Goal: Transaction & Acquisition: Subscribe to service/newsletter

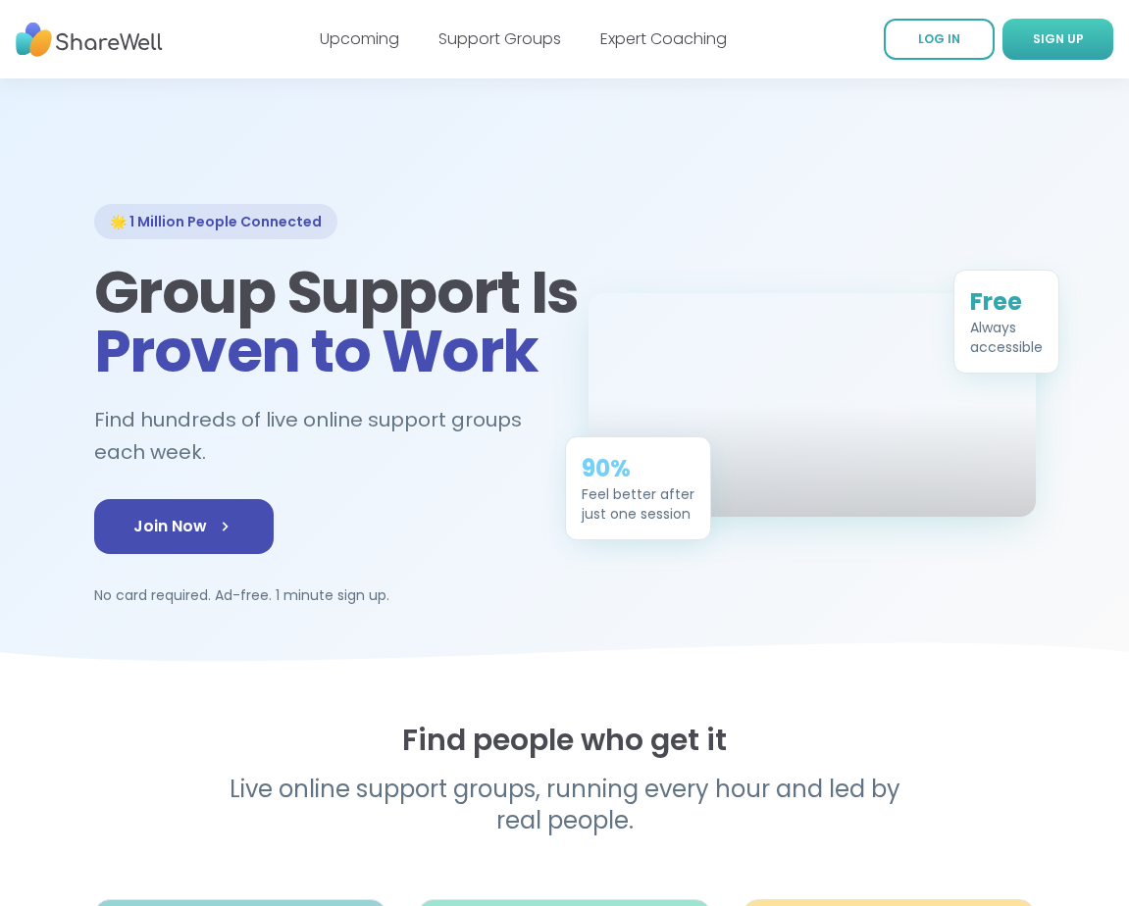
click at [1073, 36] on span "SIGN UP" at bounding box center [1058, 38] width 51 height 17
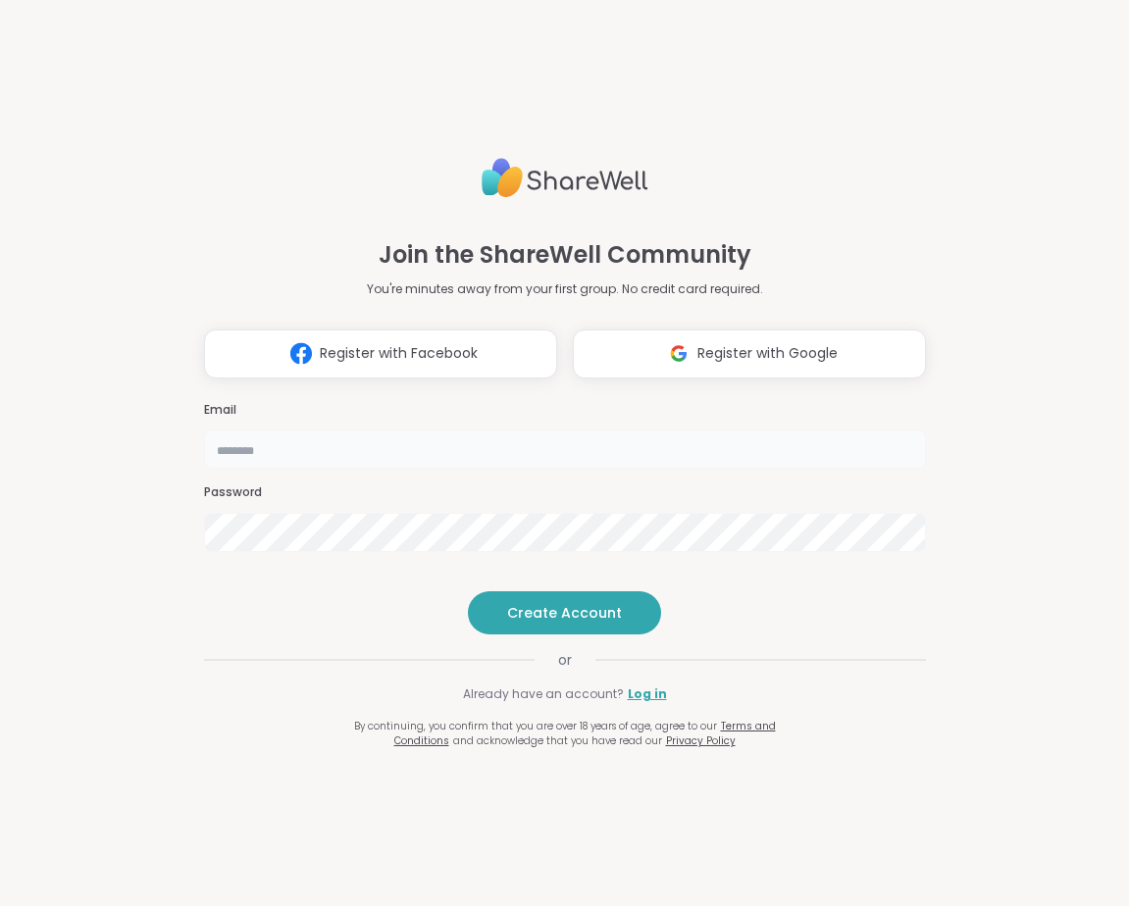
type input "**********"
click at [507, 635] on button "Create Account" at bounding box center [564, 612] width 193 height 43
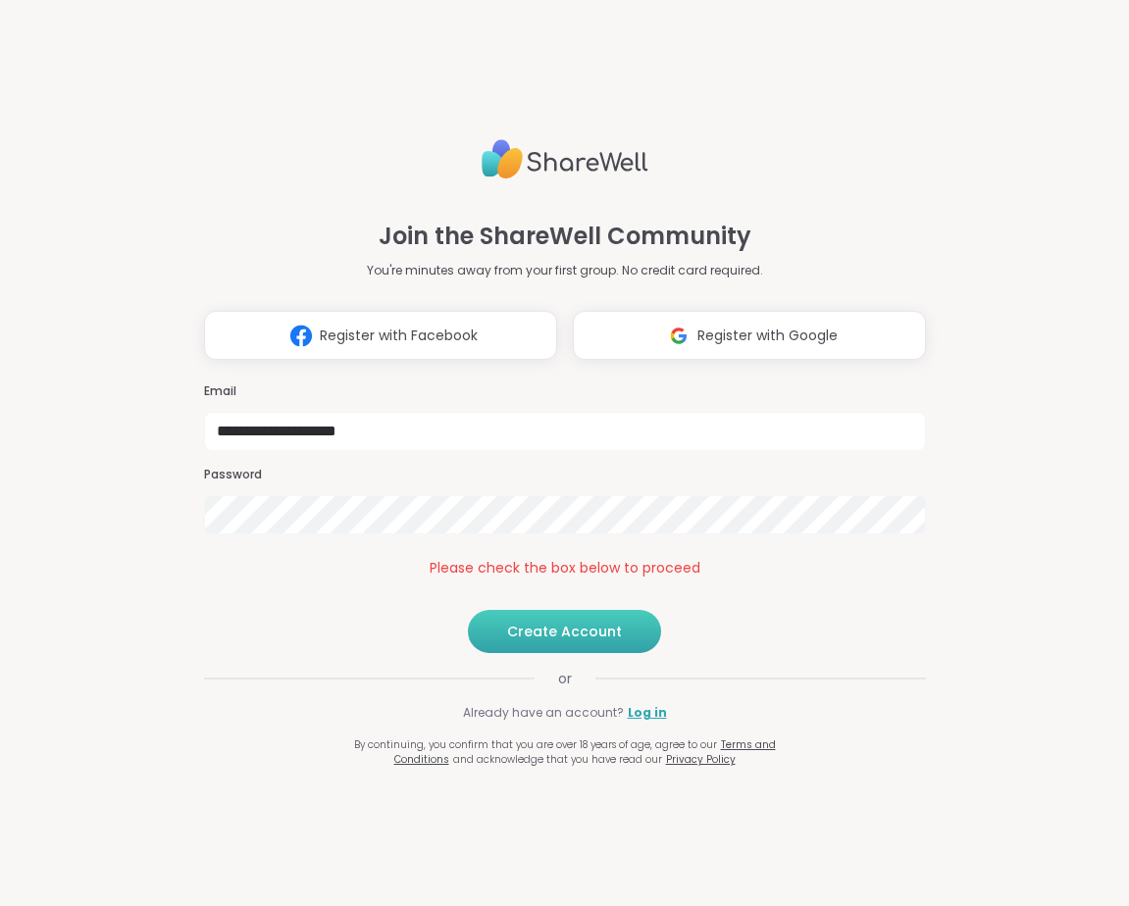
click at [536, 642] on span "Create Account" at bounding box center [564, 632] width 115 height 20
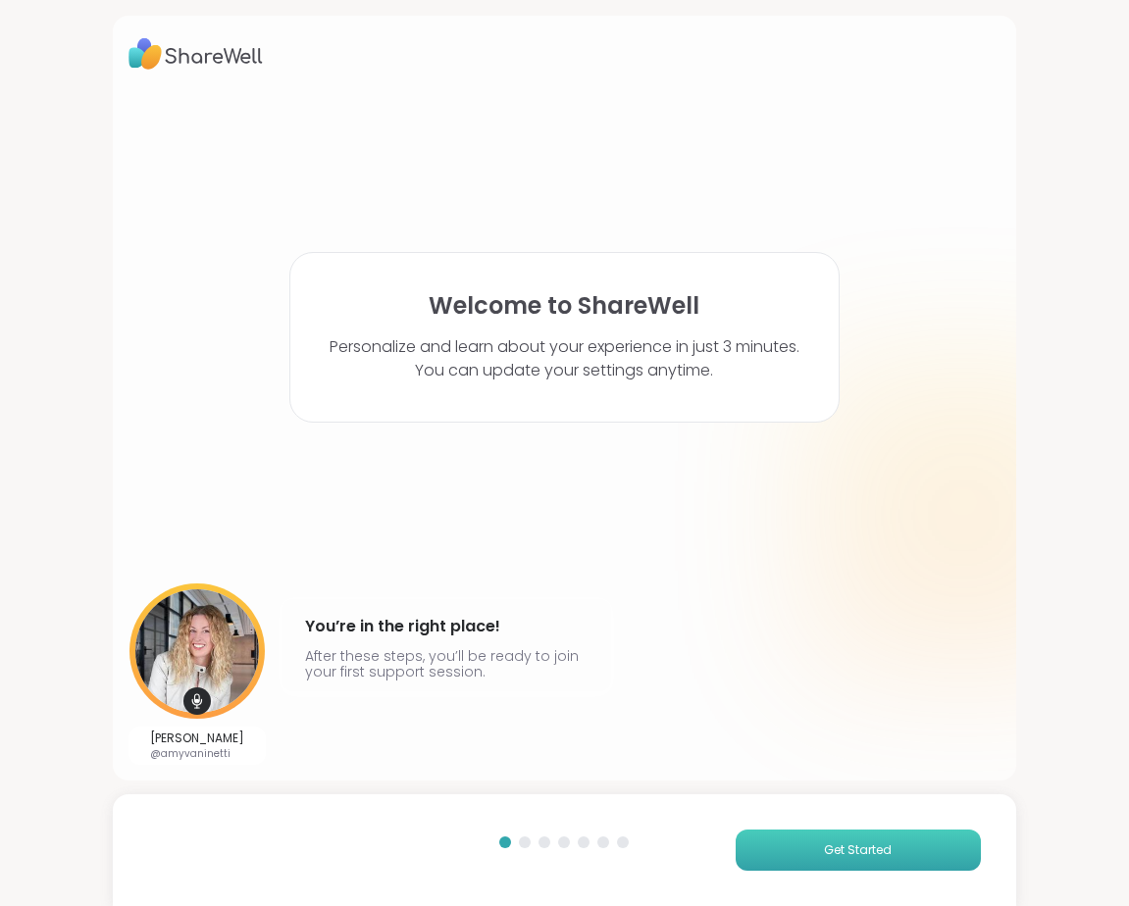
click at [773, 856] on button "Get Started" at bounding box center [858, 850] width 245 height 41
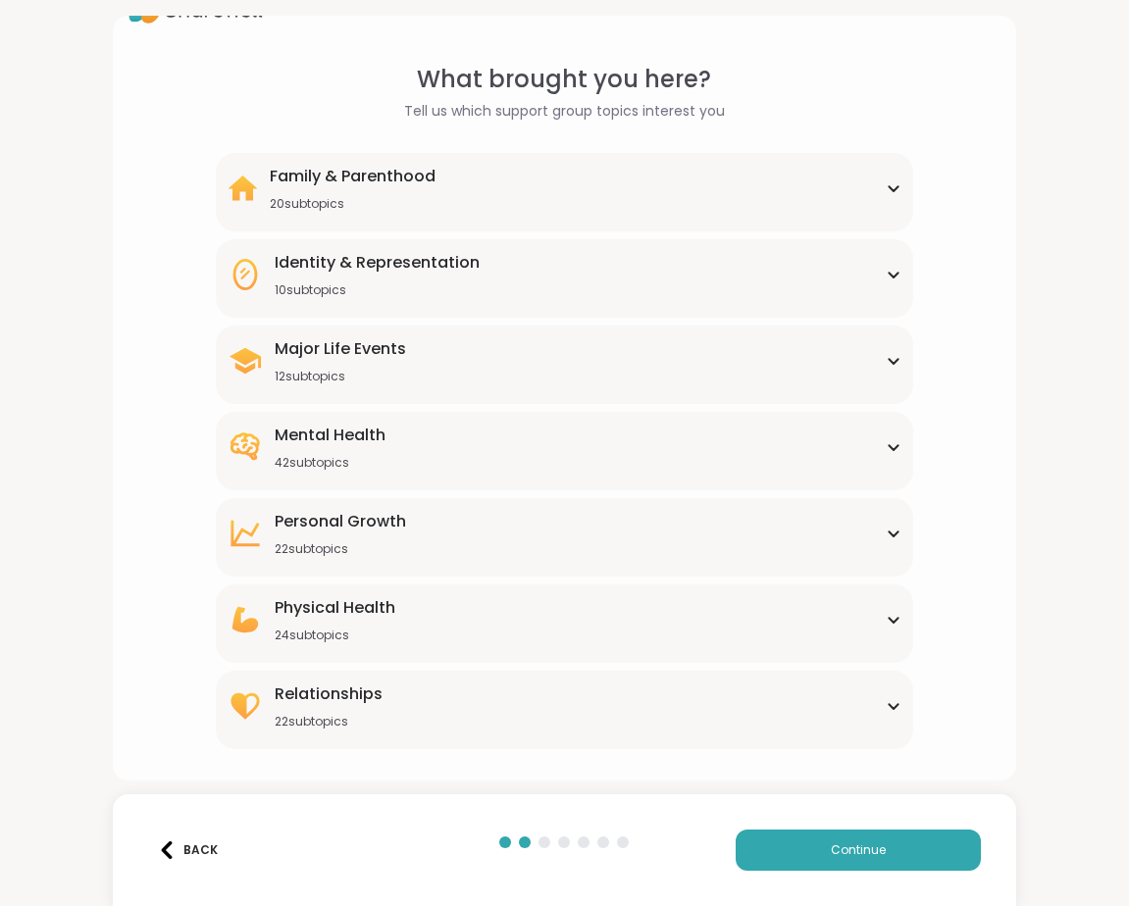
scroll to position [46, 0]
click at [587, 349] on div "Major Life Events 12 subtopics" at bounding box center [565, 360] width 674 height 47
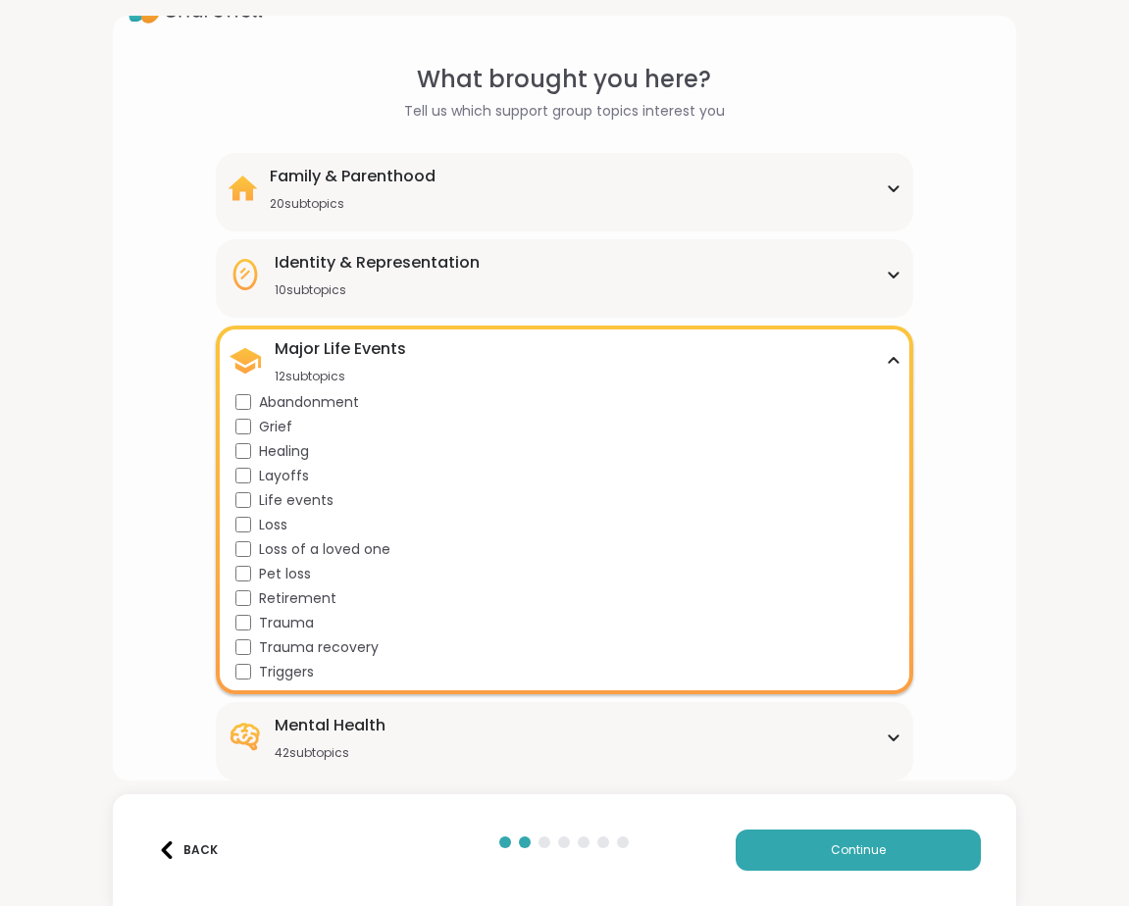
click at [390, 204] on div "20 subtopics" at bounding box center [353, 204] width 166 height 16
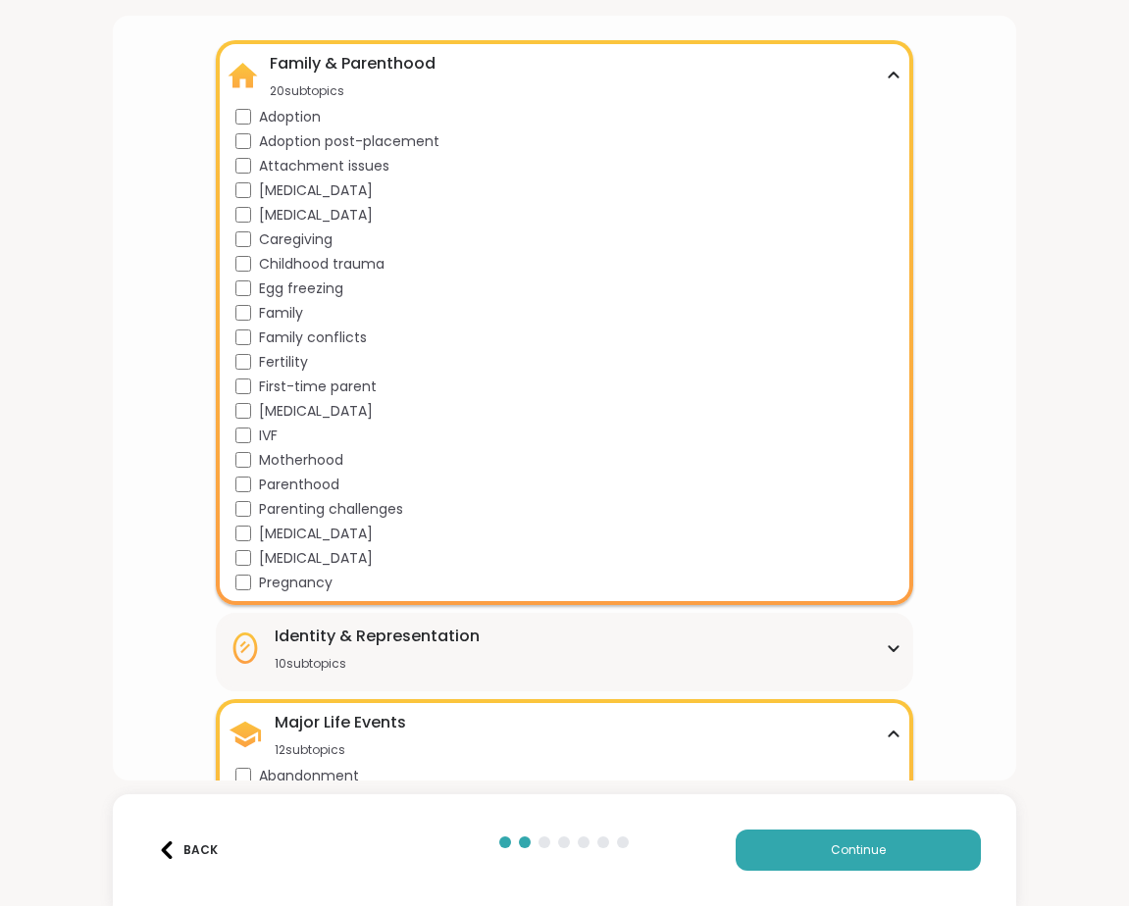
scroll to position [111, 0]
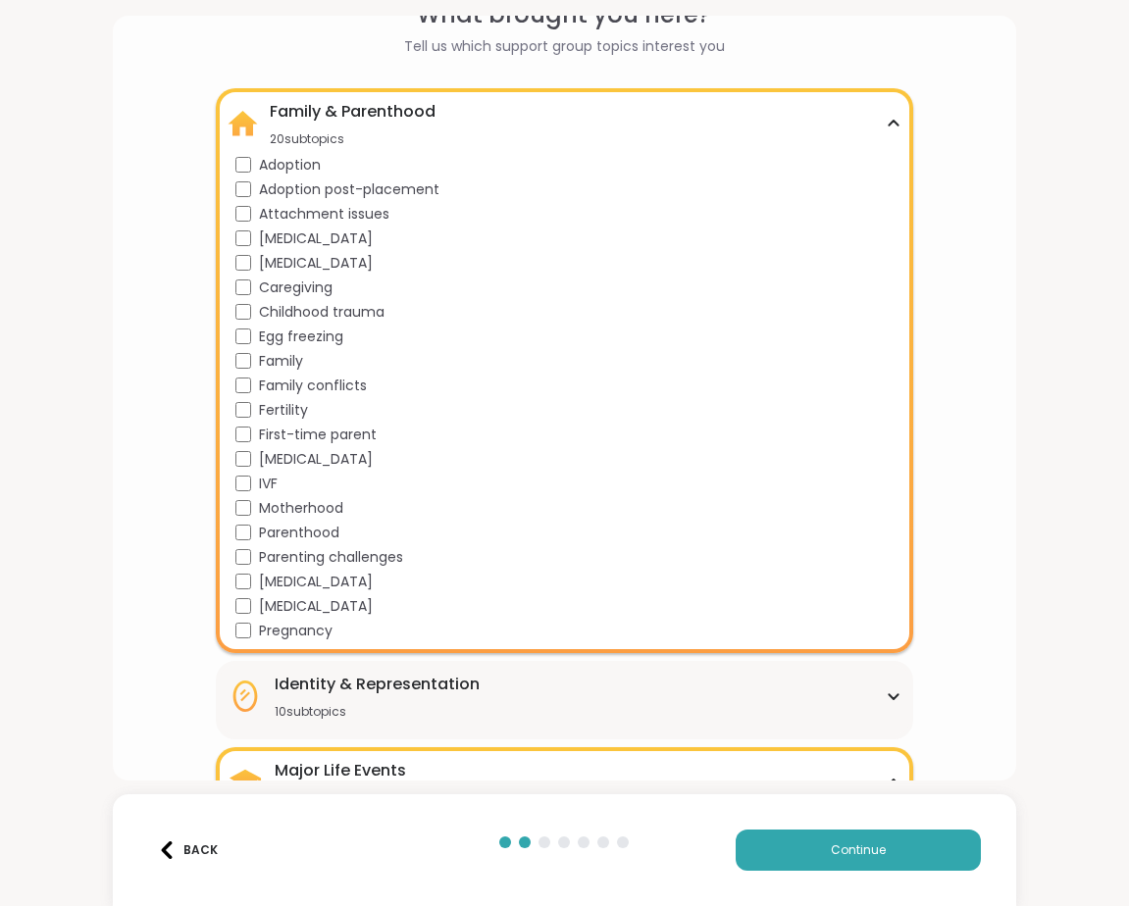
click at [742, 125] on div "Family & Parenthood 20 subtopics" at bounding box center [565, 123] width 674 height 47
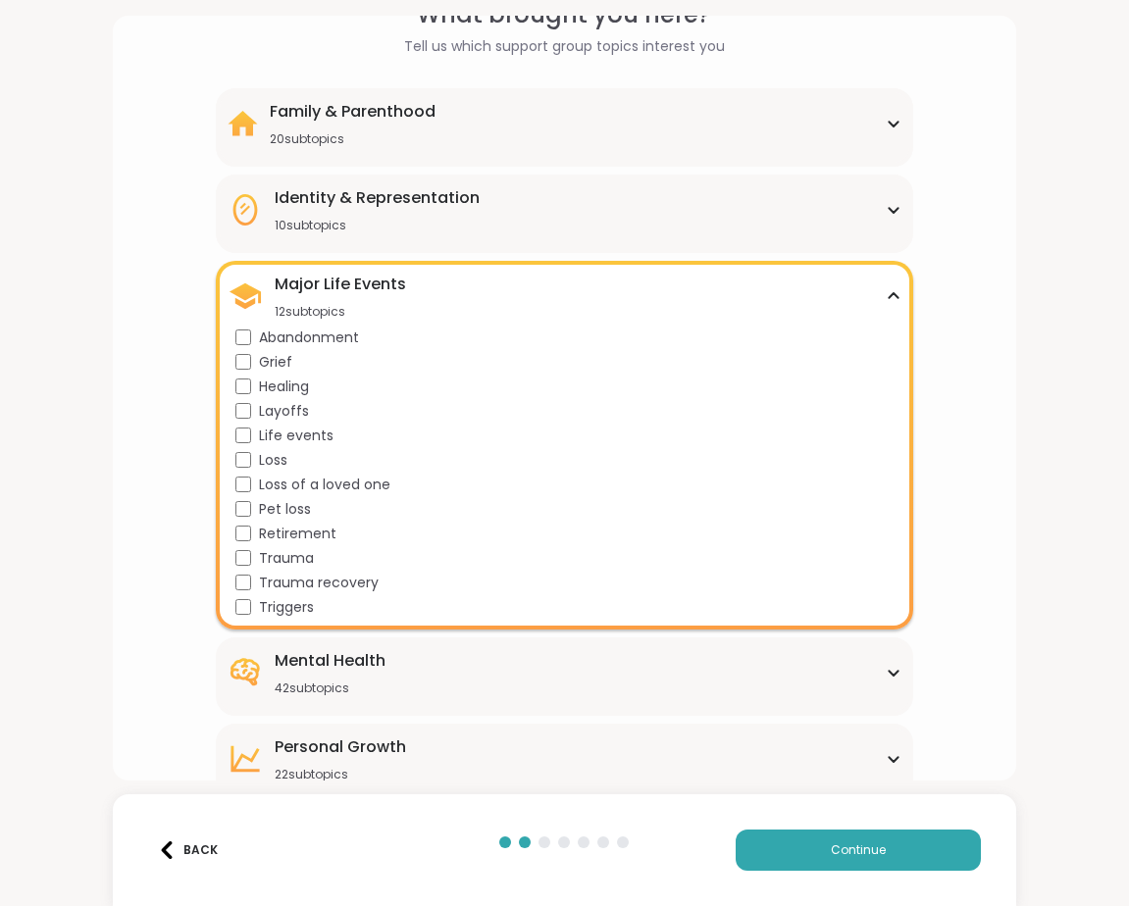
click at [393, 224] on div "10 subtopics" at bounding box center [377, 226] width 205 height 16
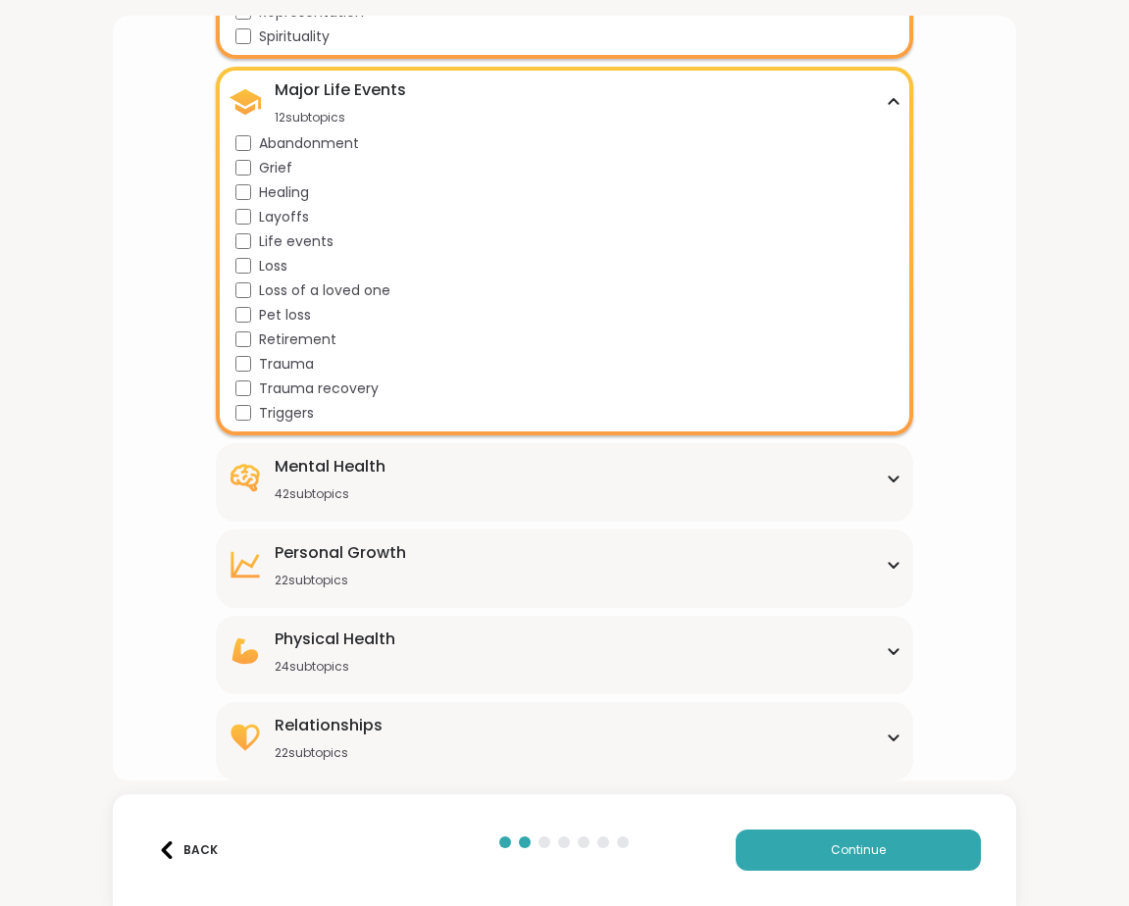
scroll to position [546, 0]
